Goal: Information Seeking & Learning: Learn about a topic

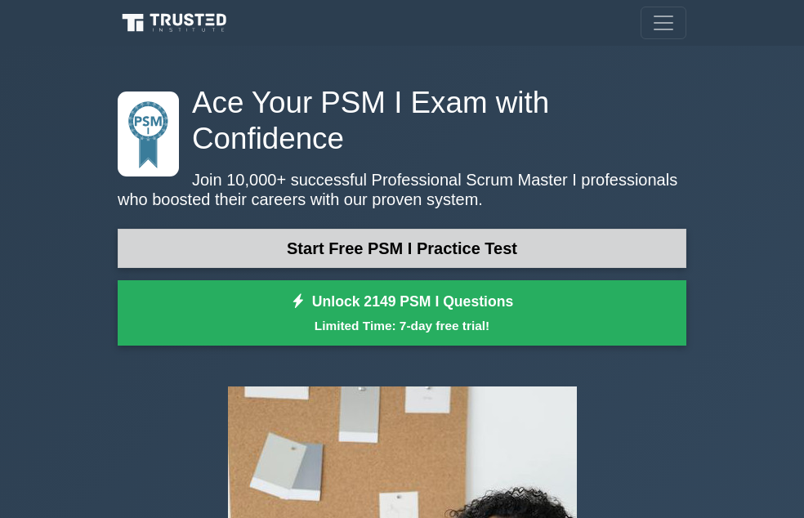
click at [214, 268] on link "Start Free PSM I Practice Test" at bounding box center [402, 248] width 569 height 39
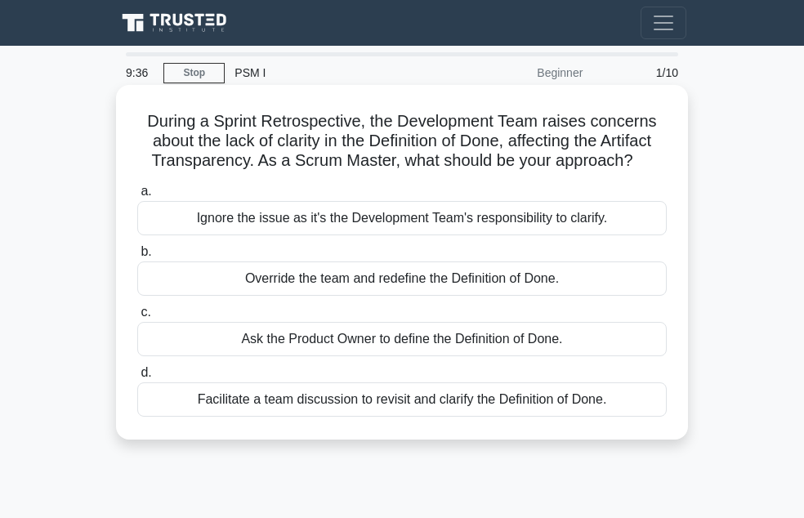
click at [246, 417] on div "Facilitate a team discussion to revisit and clarify the Definition of Done." at bounding box center [402, 400] width 530 height 34
click at [137, 378] on input "d. Facilitate a team discussion to revisit and clarify the Definition of Done." at bounding box center [137, 373] width 0 height 11
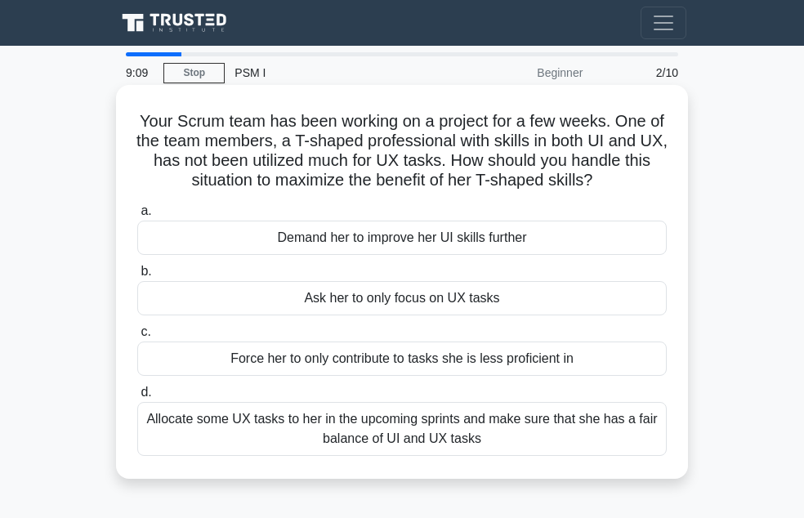
click at [352, 235] on div "Demand her to improve her UI skills further" at bounding box center [402, 238] width 530 height 34
click at [137, 217] on input "a. Demand her to improve her UI skills further" at bounding box center [137, 211] width 0 height 11
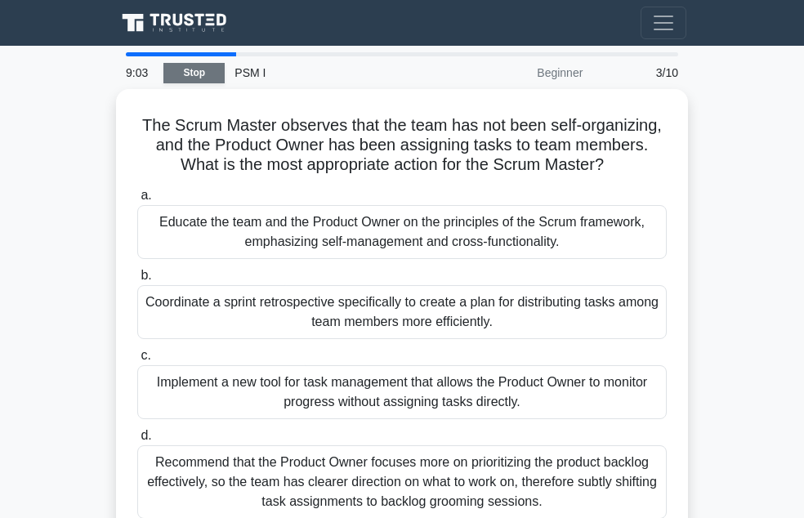
click at [190, 78] on link "Stop" at bounding box center [193, 73] width 61 height 20
